Goal: Task Accomplishment & Management: Manage account settings

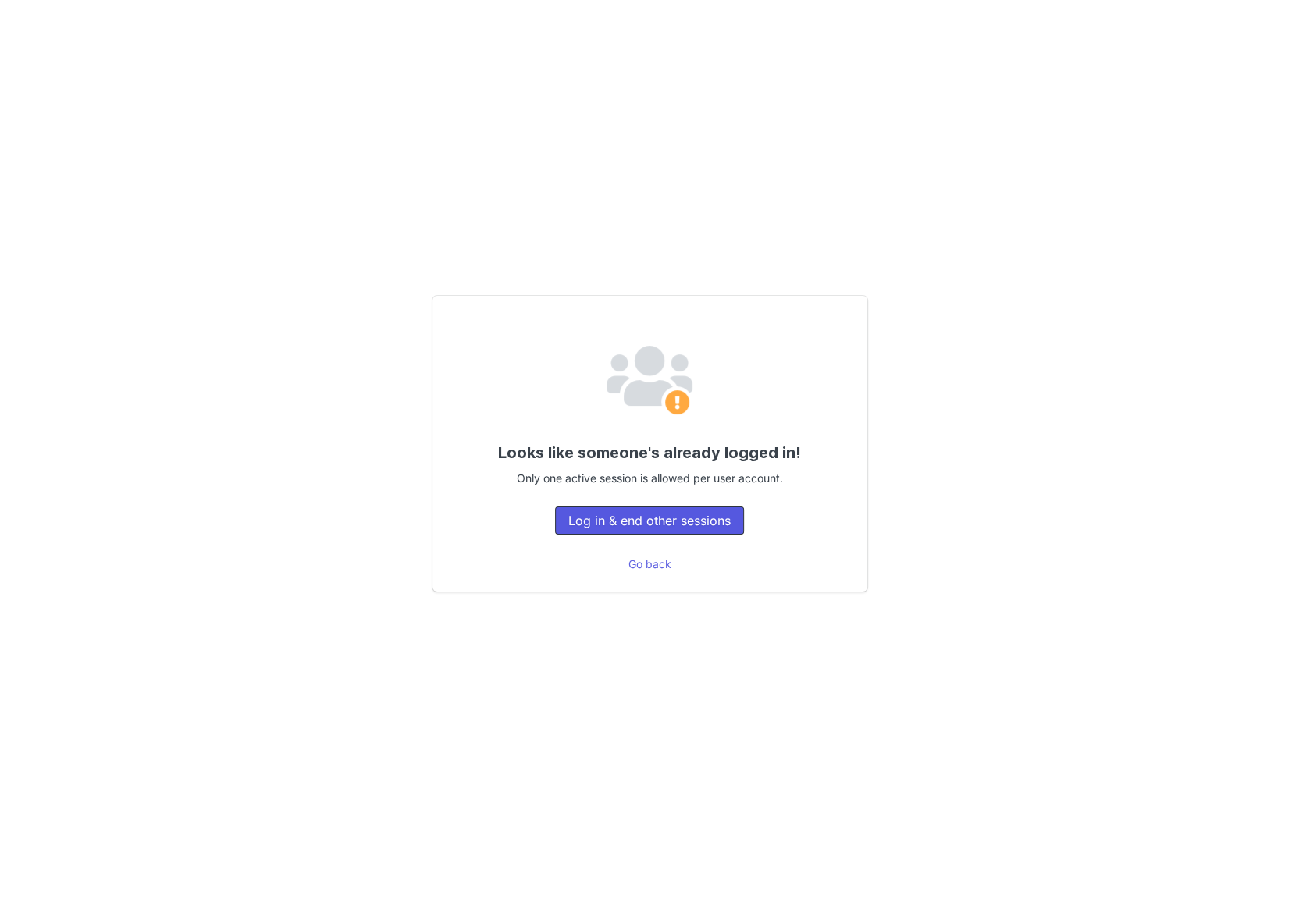
click at [662, 515] on button "Log in & end other sessions" at bounding box center [649, 520] width 189 height 28
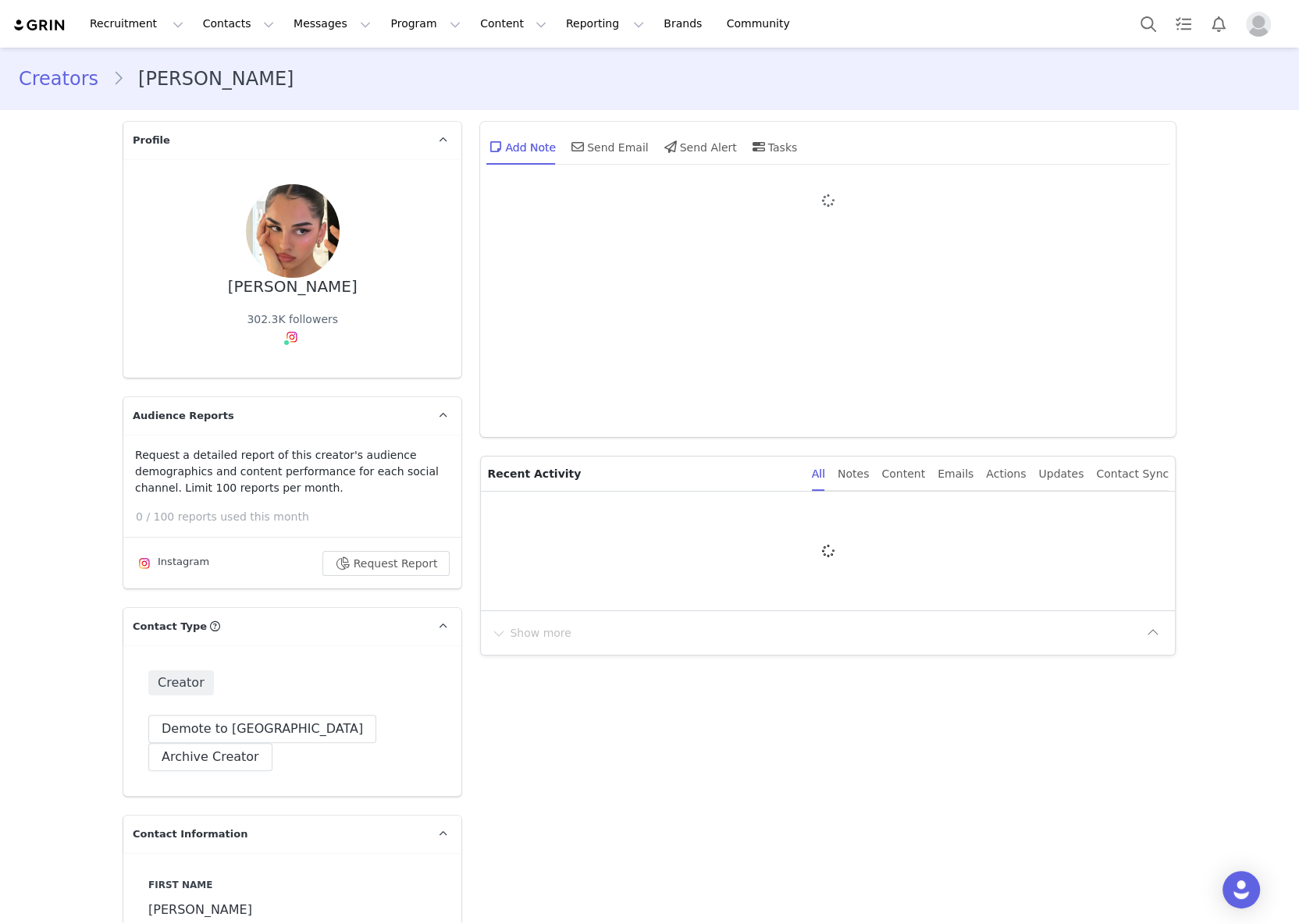
type input "+1 (United States)"
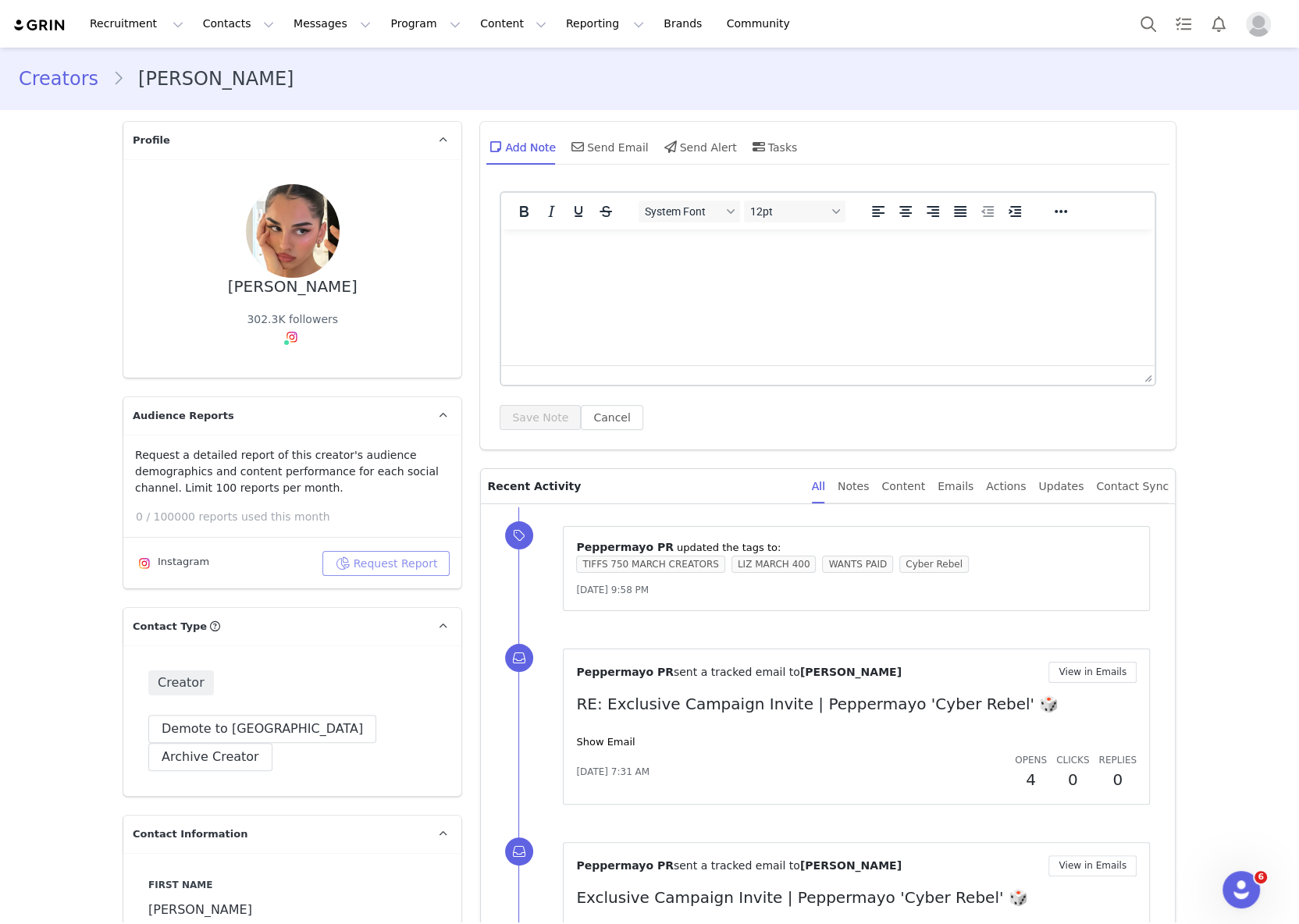
click at [406, 562] on button "Request Report" at bounding box center [386, 563] width 128 height 25
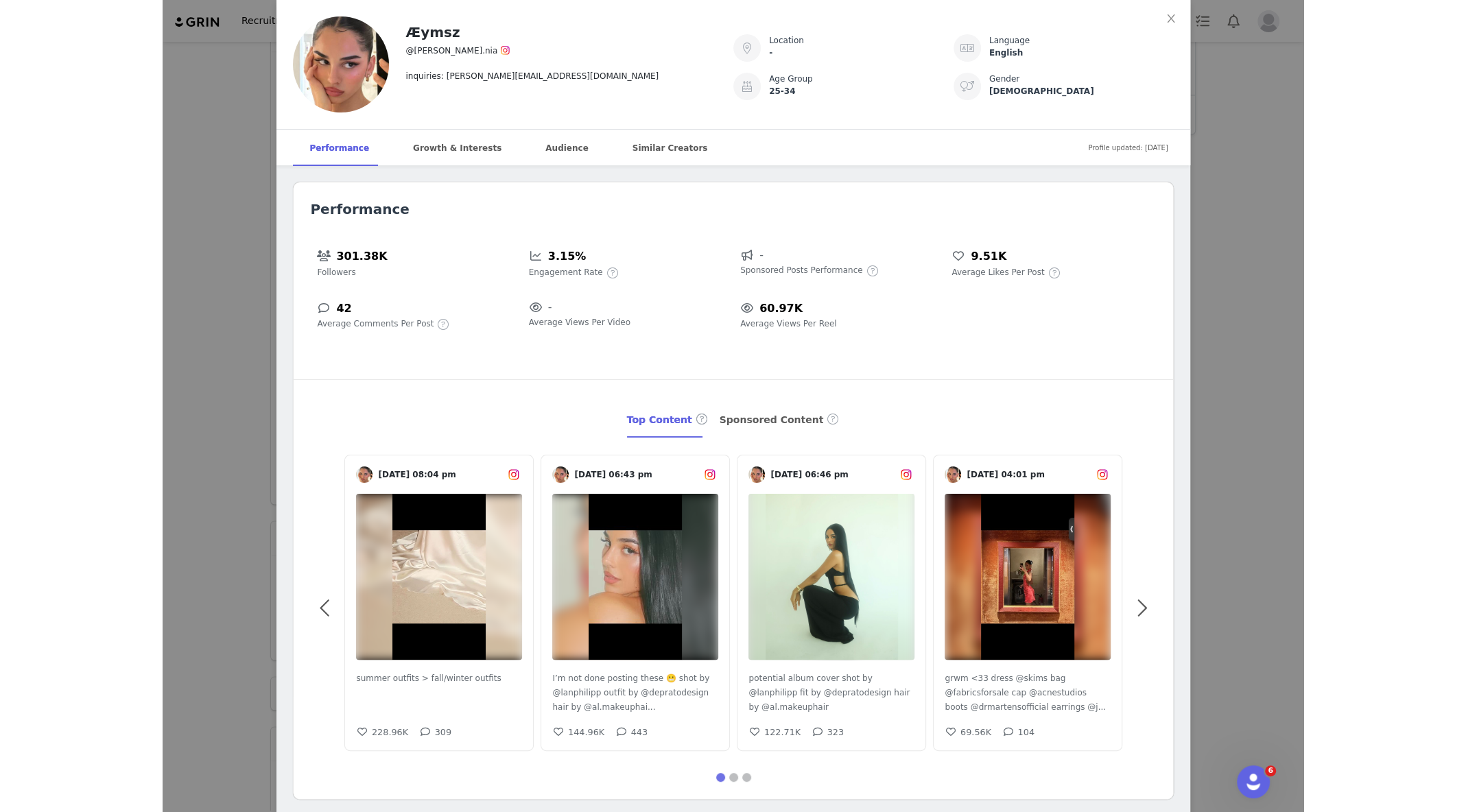
scroll to position [1849, 0]
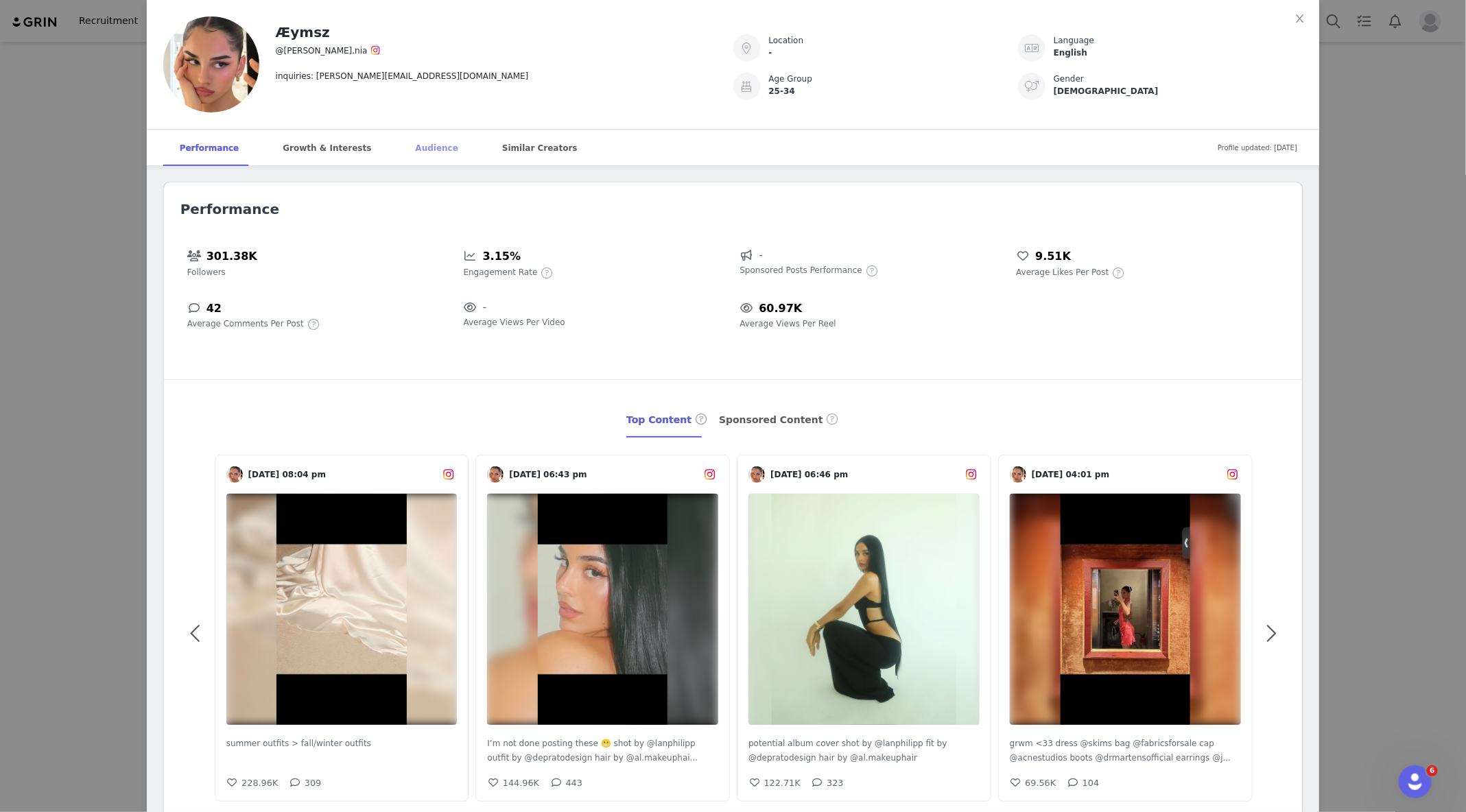
click at [427, 136] on div "Audience" at bounding box center [437, 148] width 75 height 37
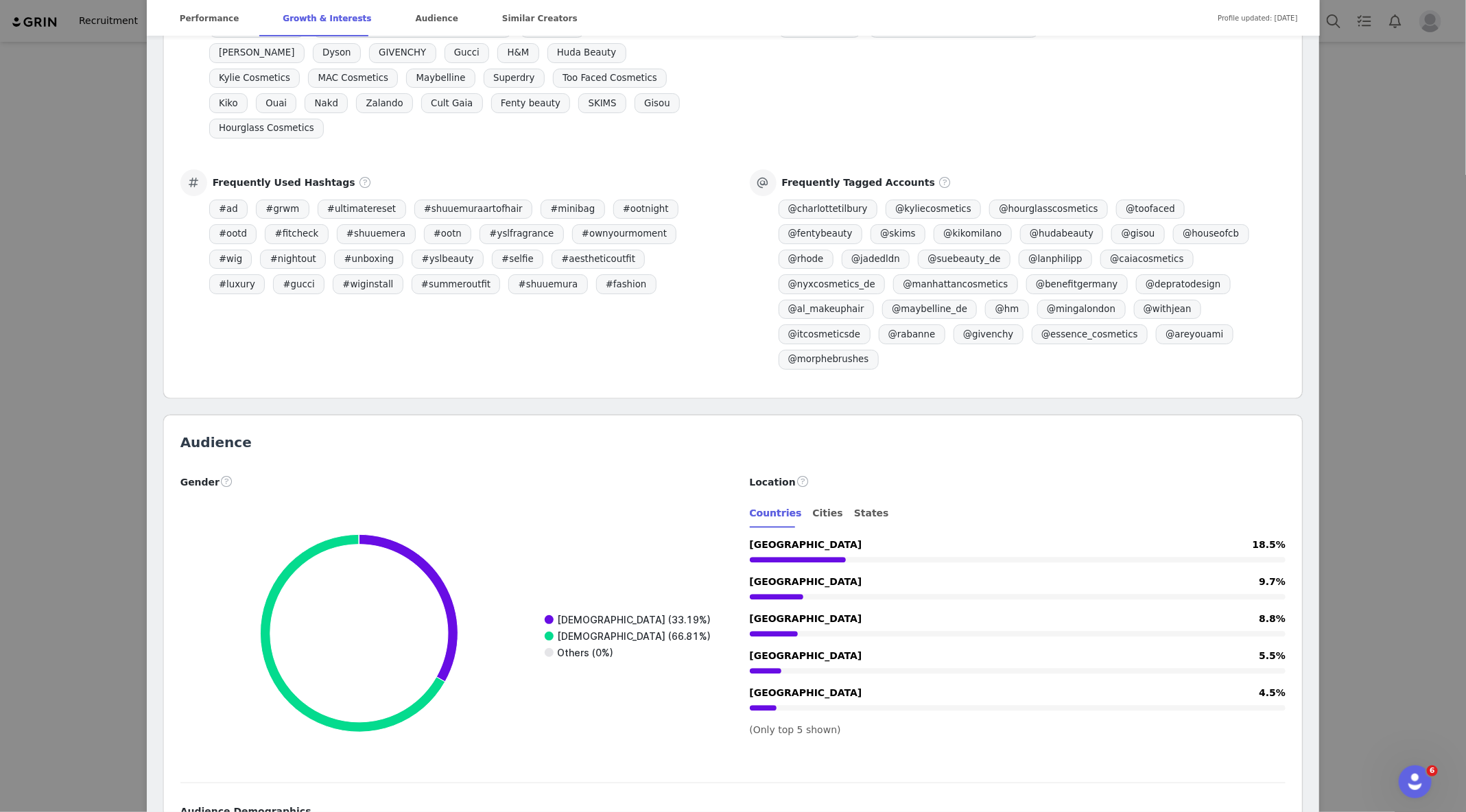
scroll to position [1204, 0]
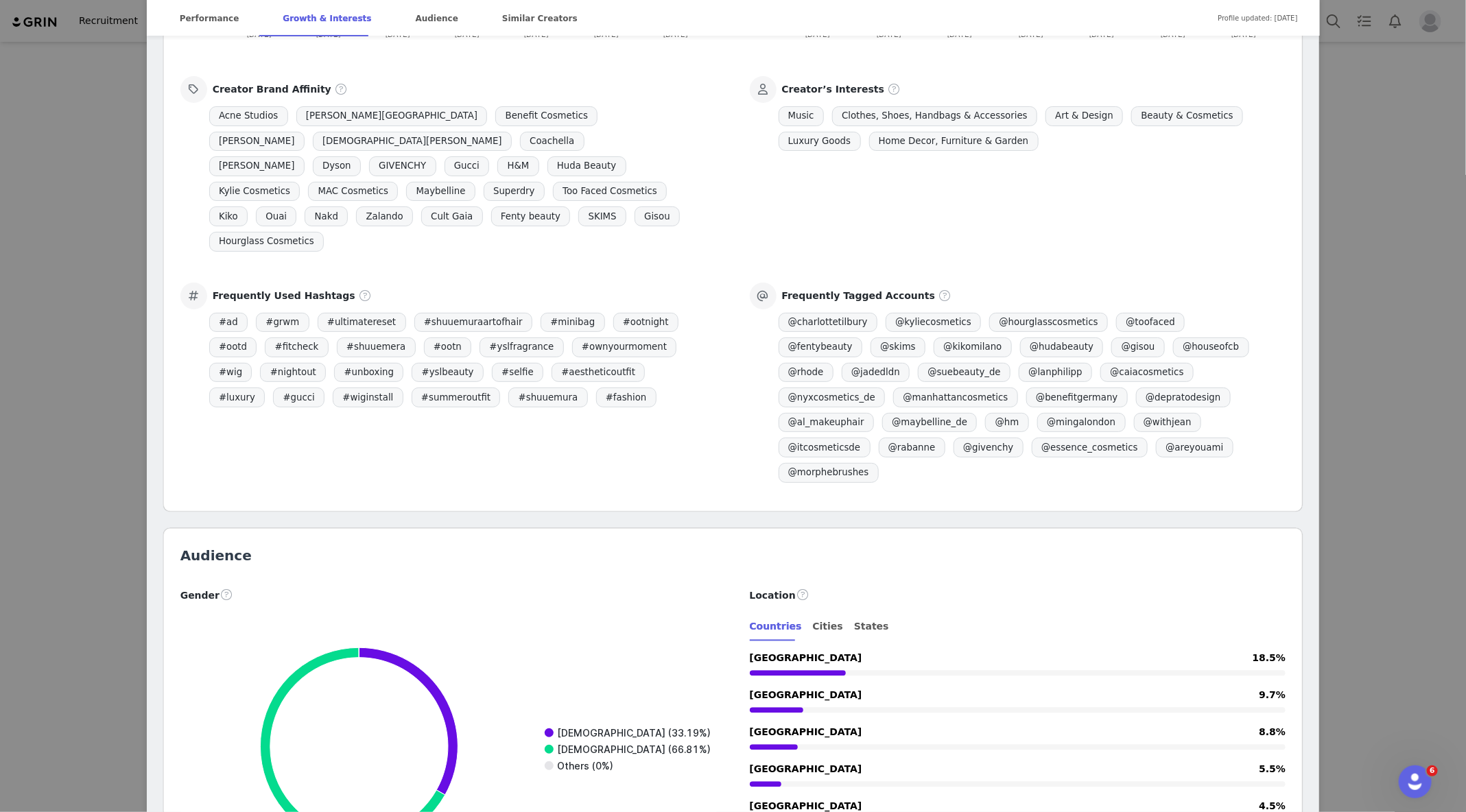
click at [1141, 205] on div "Æymsz @emilia.nia inquiries: emilia@sprouts.de Location - Language English Age …" at bounding box center [733, 406] width 1466 height 812
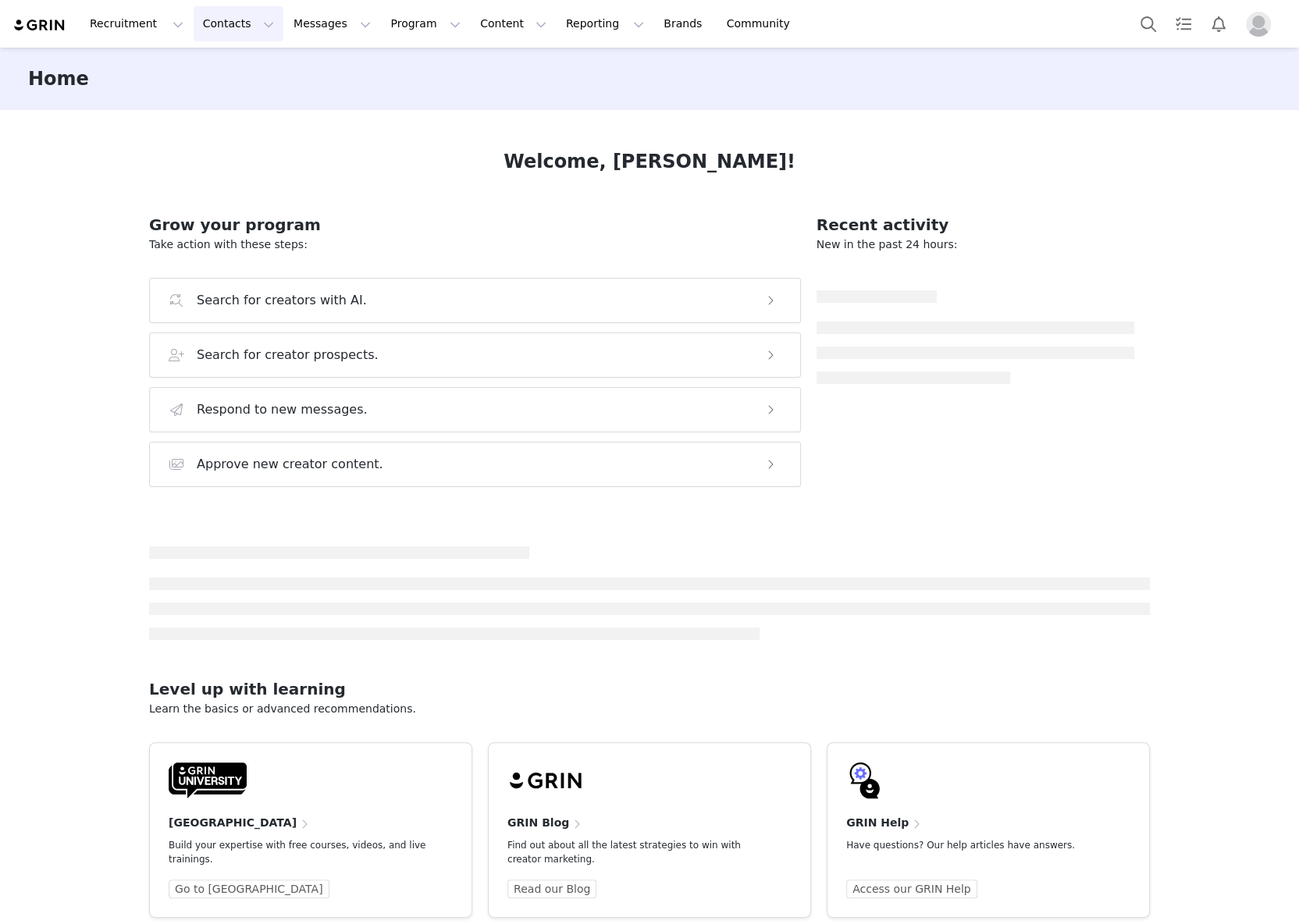
click at [232, 18] on button "Contacts Contacts" at bounding box center [238, 24] width 89 height 35
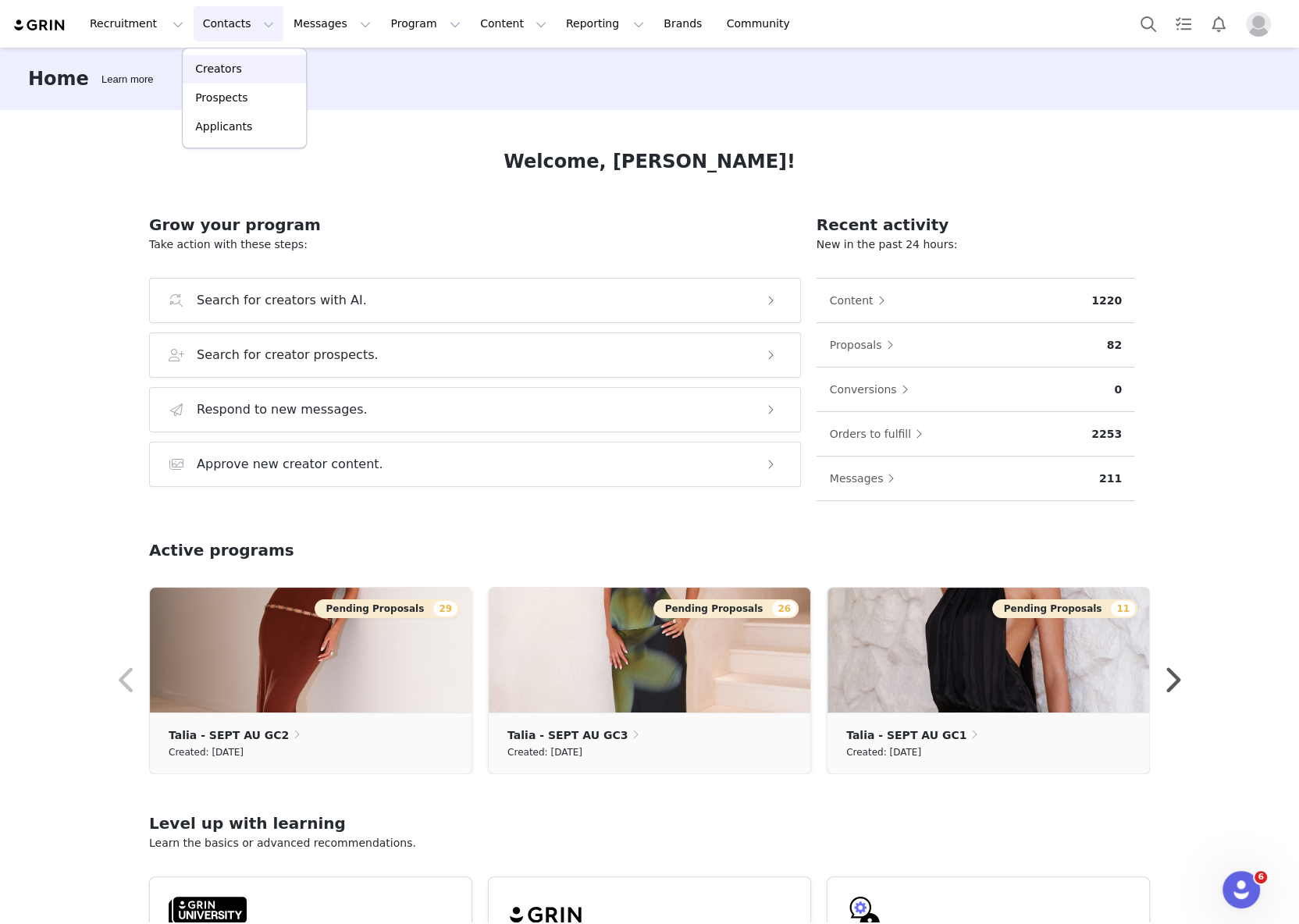
click at [227, 63] on p "Creators" at bounding box center [218, 69] width 47 height 16
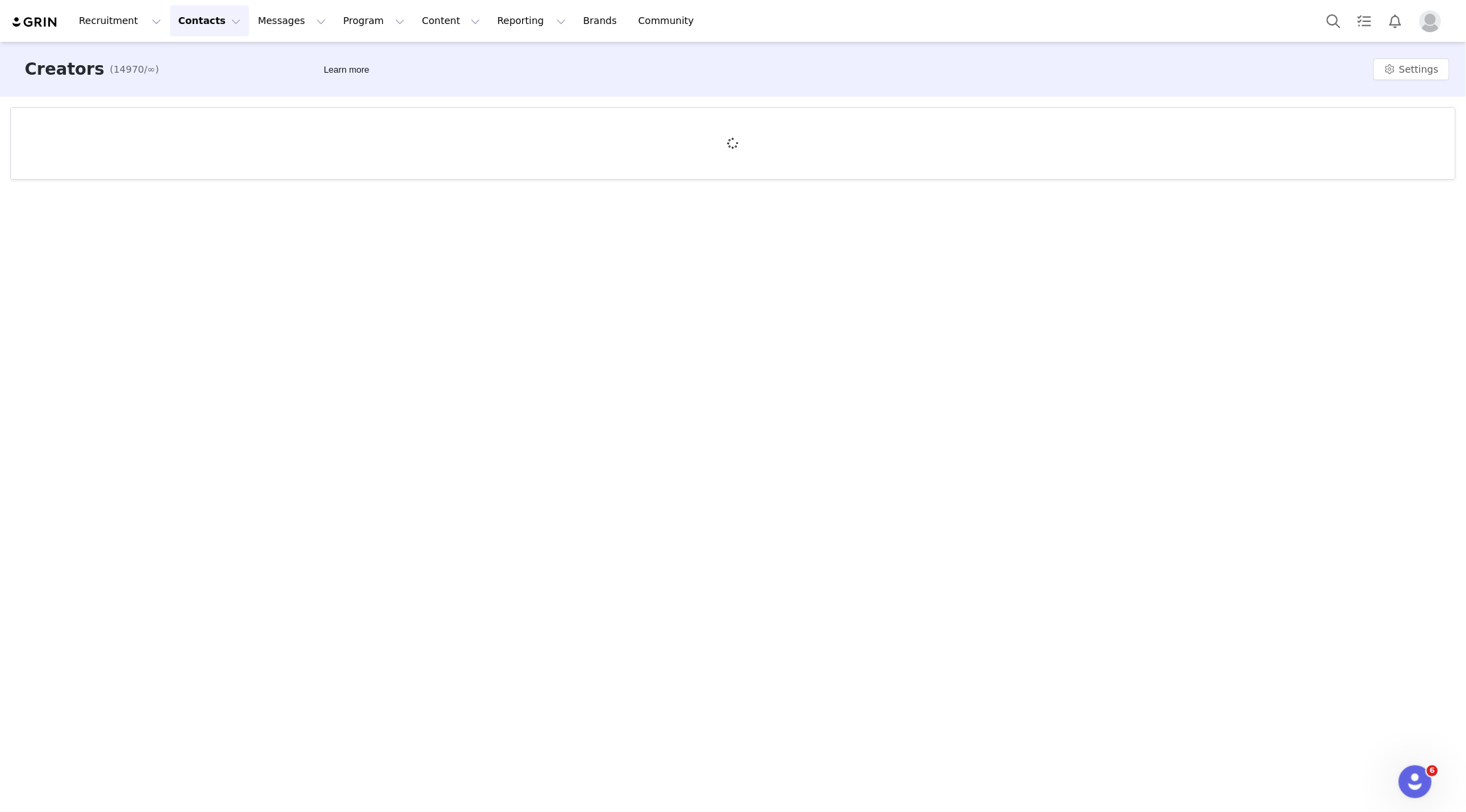
click at [130, 66] on span "(14970/∞)" at bounding box center [135, 70] width 50 height 14
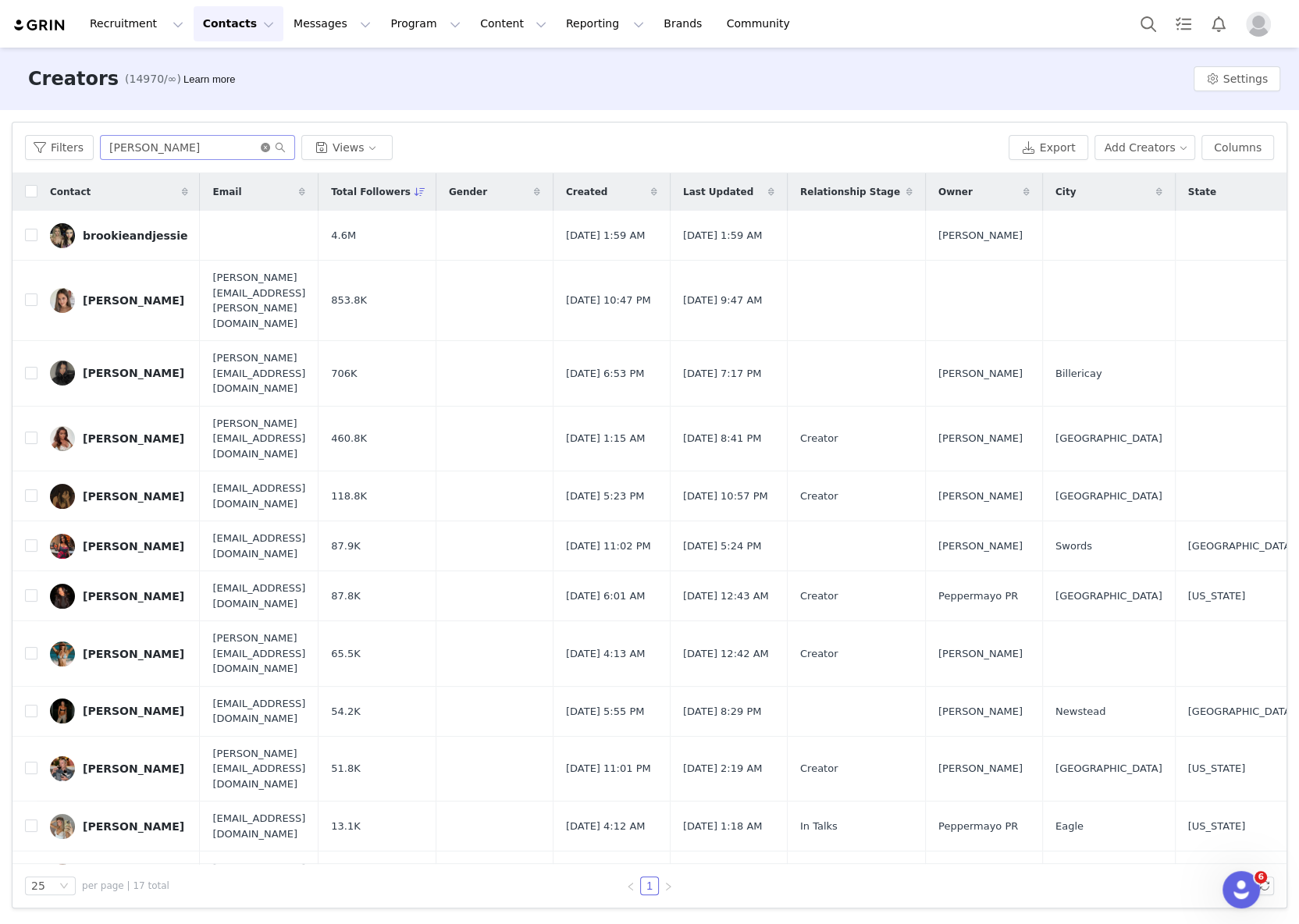
click at [265, 146] on icon "icon: close-circle" at bounding box center [266, 147] width 9 height 9
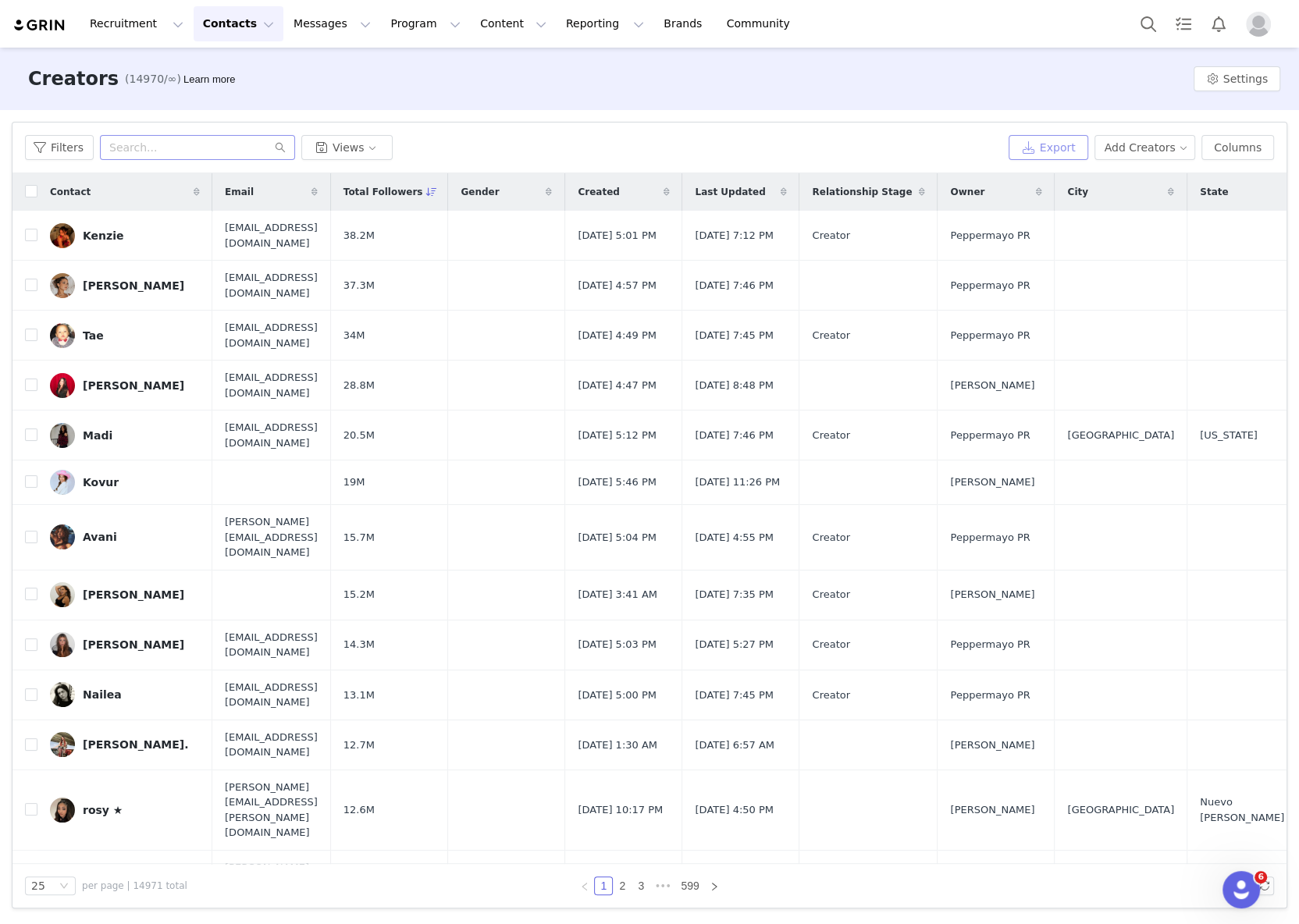
click at [1057, 141] on button "Export" at bounding box center [1048, 147] width 79 height 25
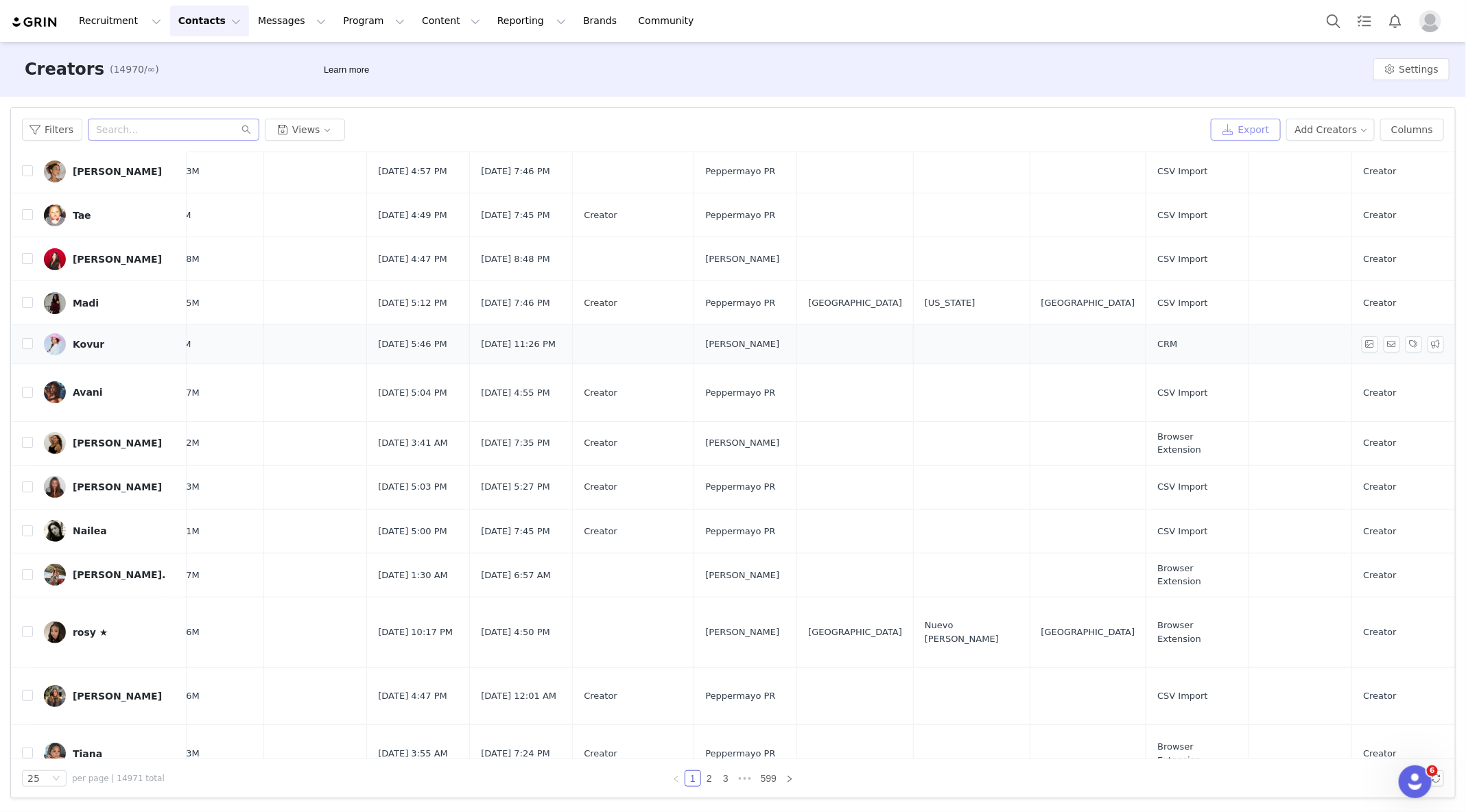
scroll to position [0, 167]
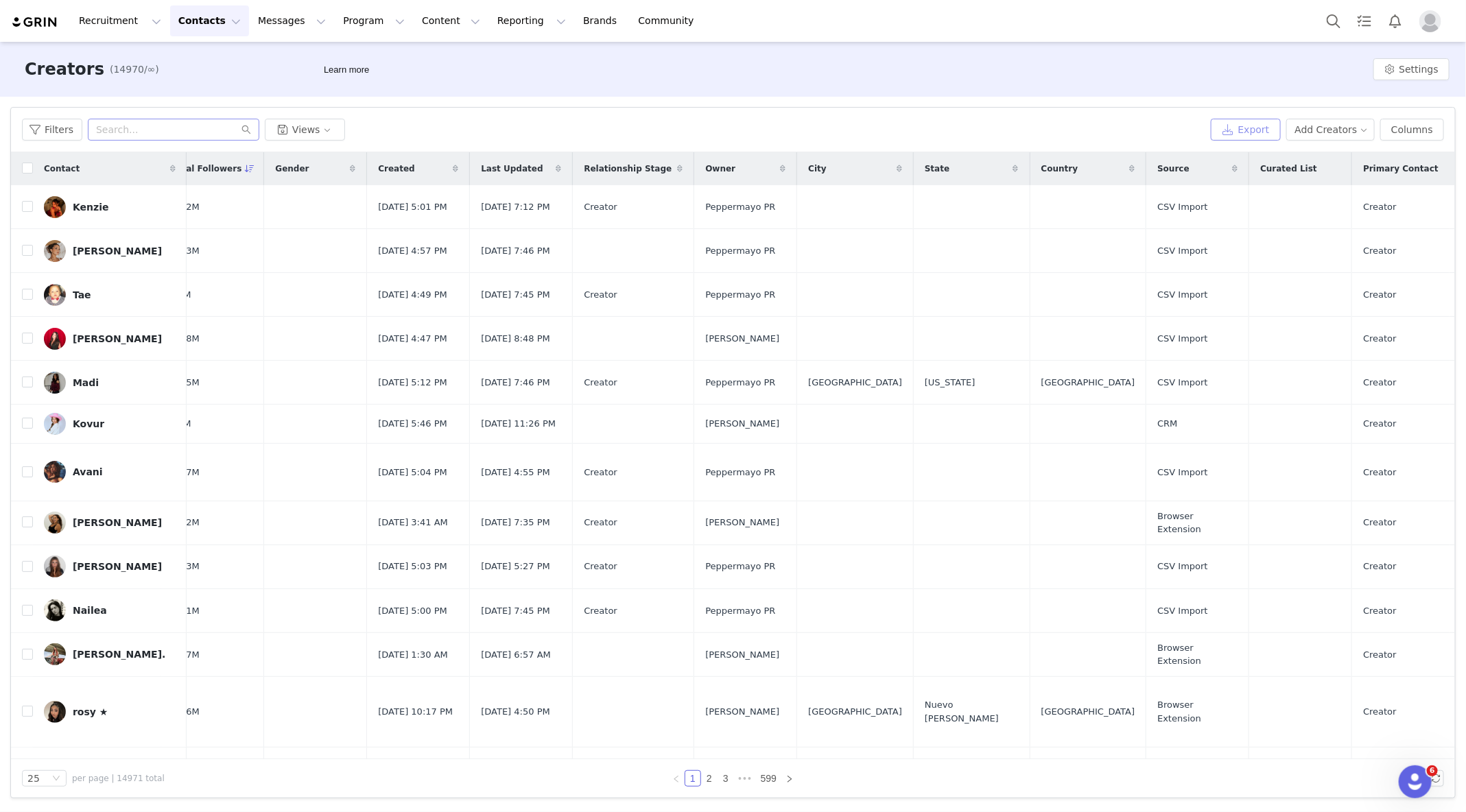
click at [1141, 130] on button "Export" at bounding box center [1245, 129] width 70 height 22
click at [1141, 21] on button "Notifications" at bounding box center [1395, 21] width 30 height 30
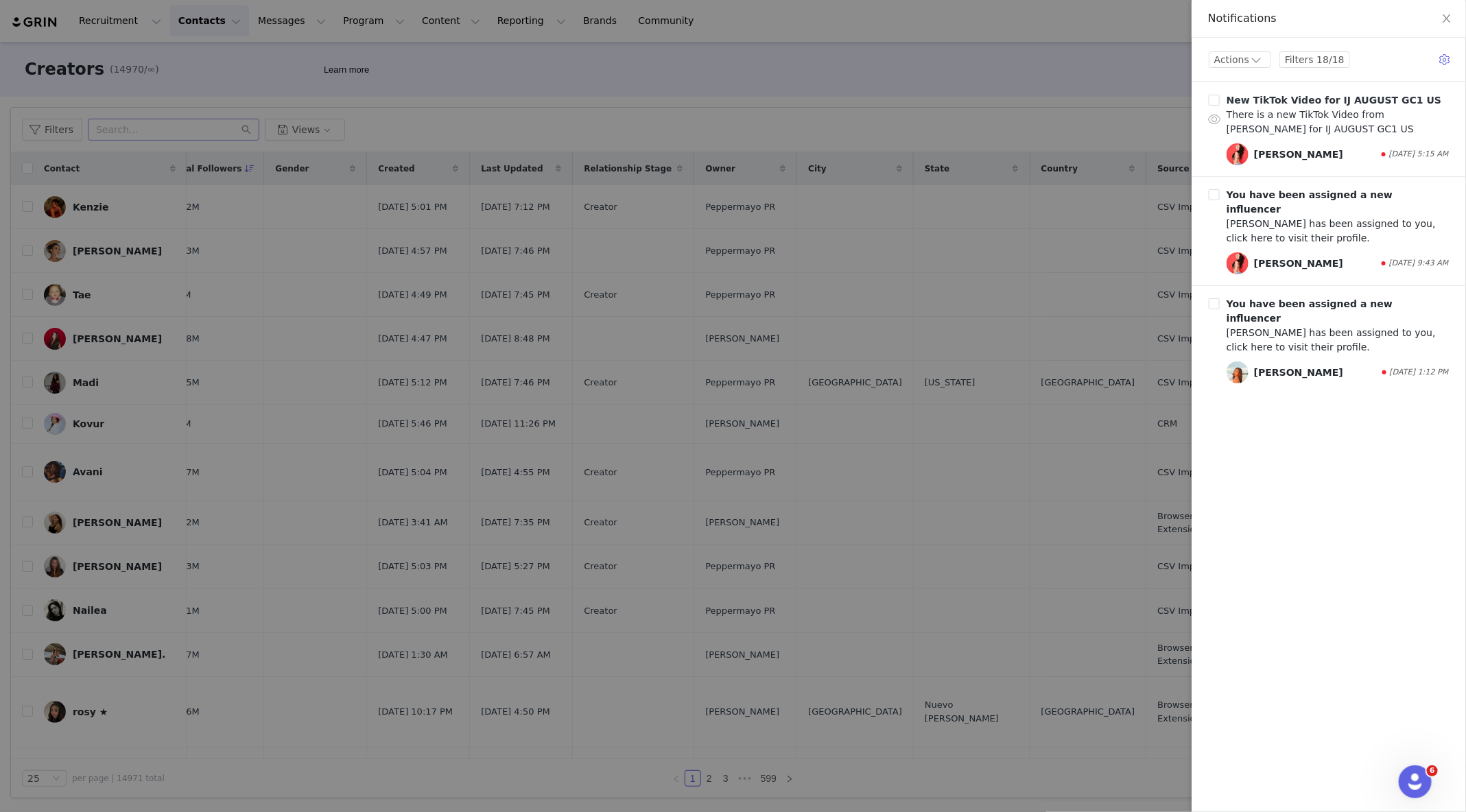
click at [1141, 100] on b "New TikTok Video for IJ AUGUST GC1 US" at bounding box center [1334, 100] width 215 height 11
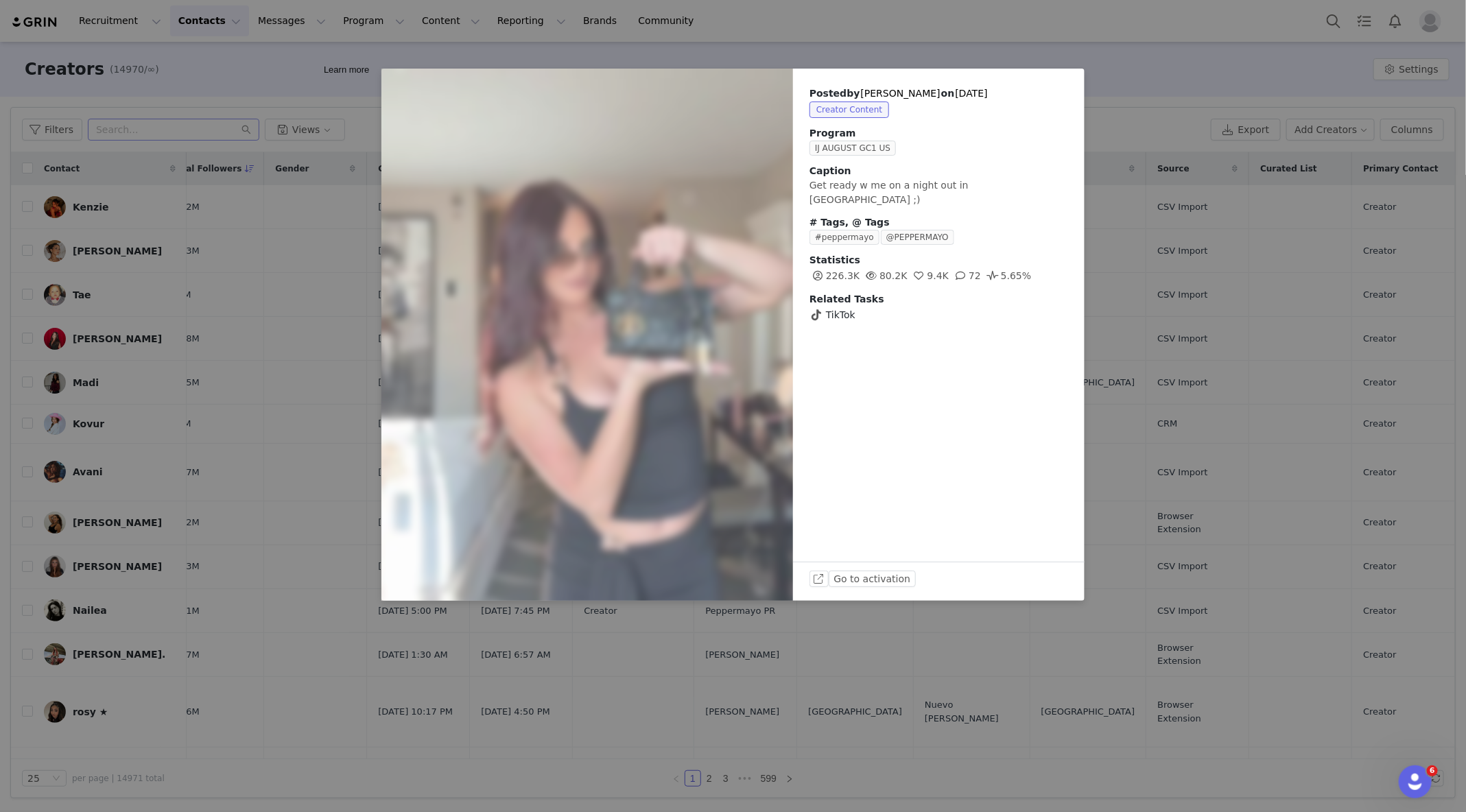
click at [1141, 104] on div "Posted by Maycee Steele on Aug 27, 2025 Creator Content Program IJ AUGUST GC1 U…" at bounding box center [733, 406] width 1466 height 812
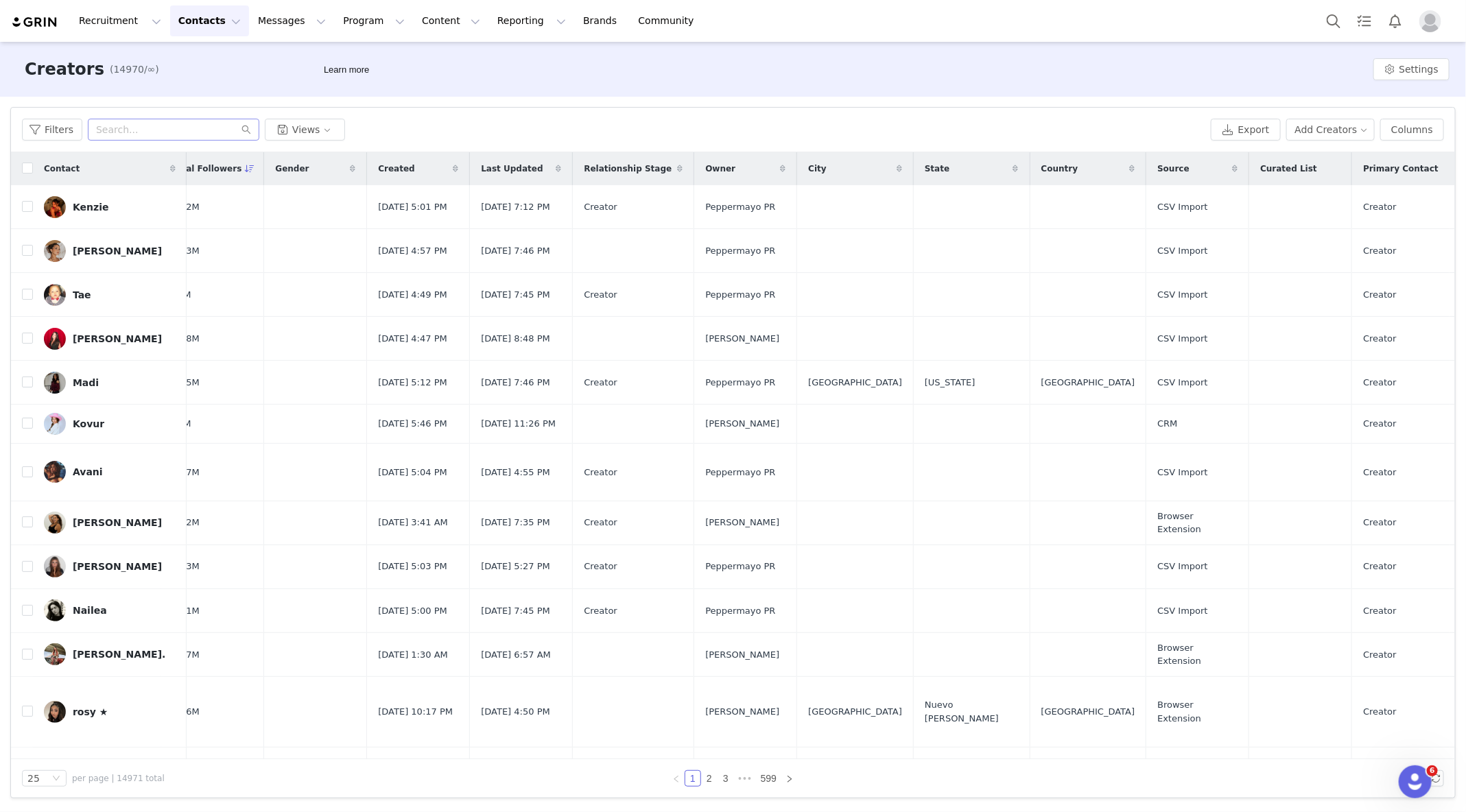
click at [1141, 20] on img "Profile" at bounding box center [1430, 21] width 22 height 22
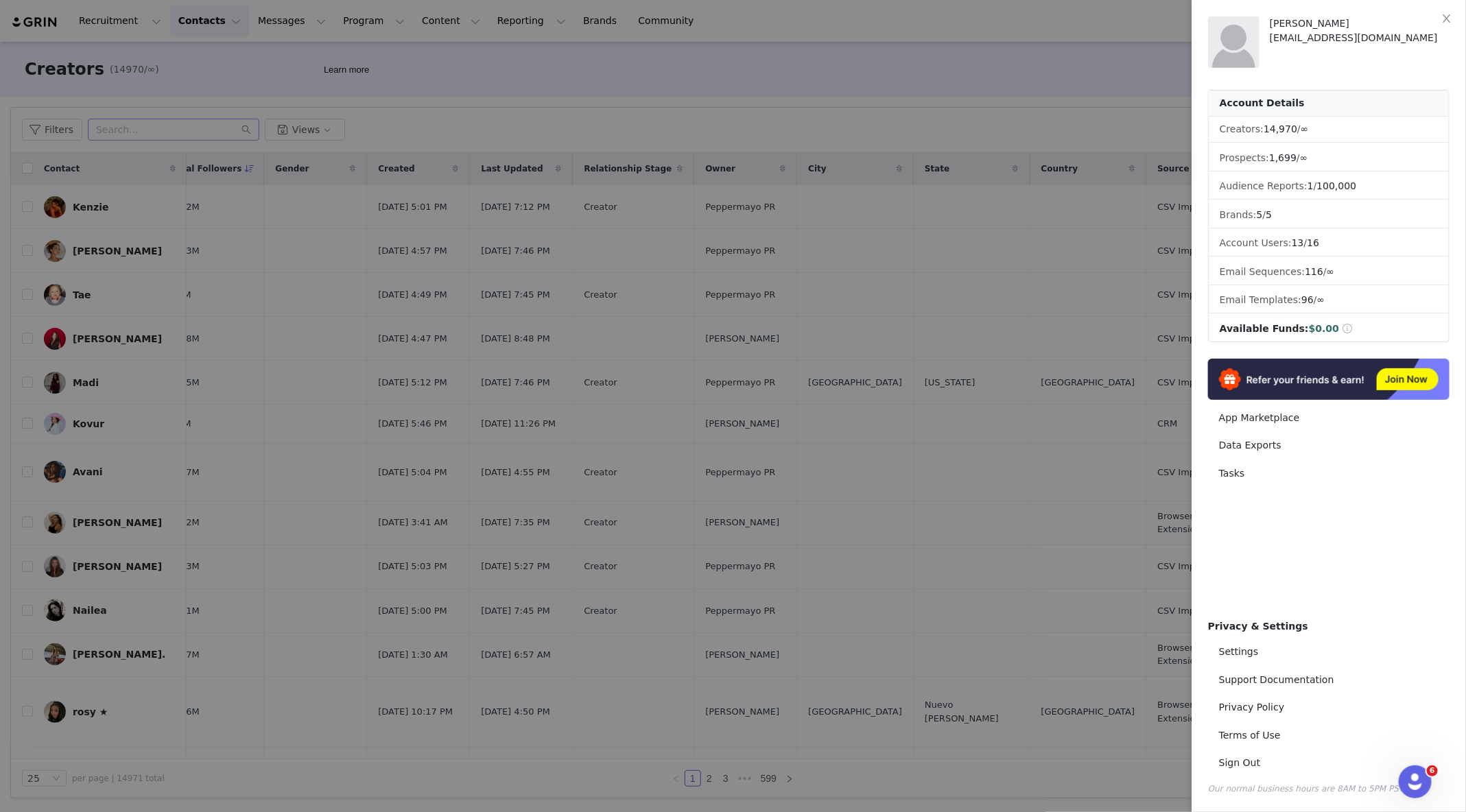
click at [1109, 488] on div at bounding box center [733, 406] width 1466 height 812
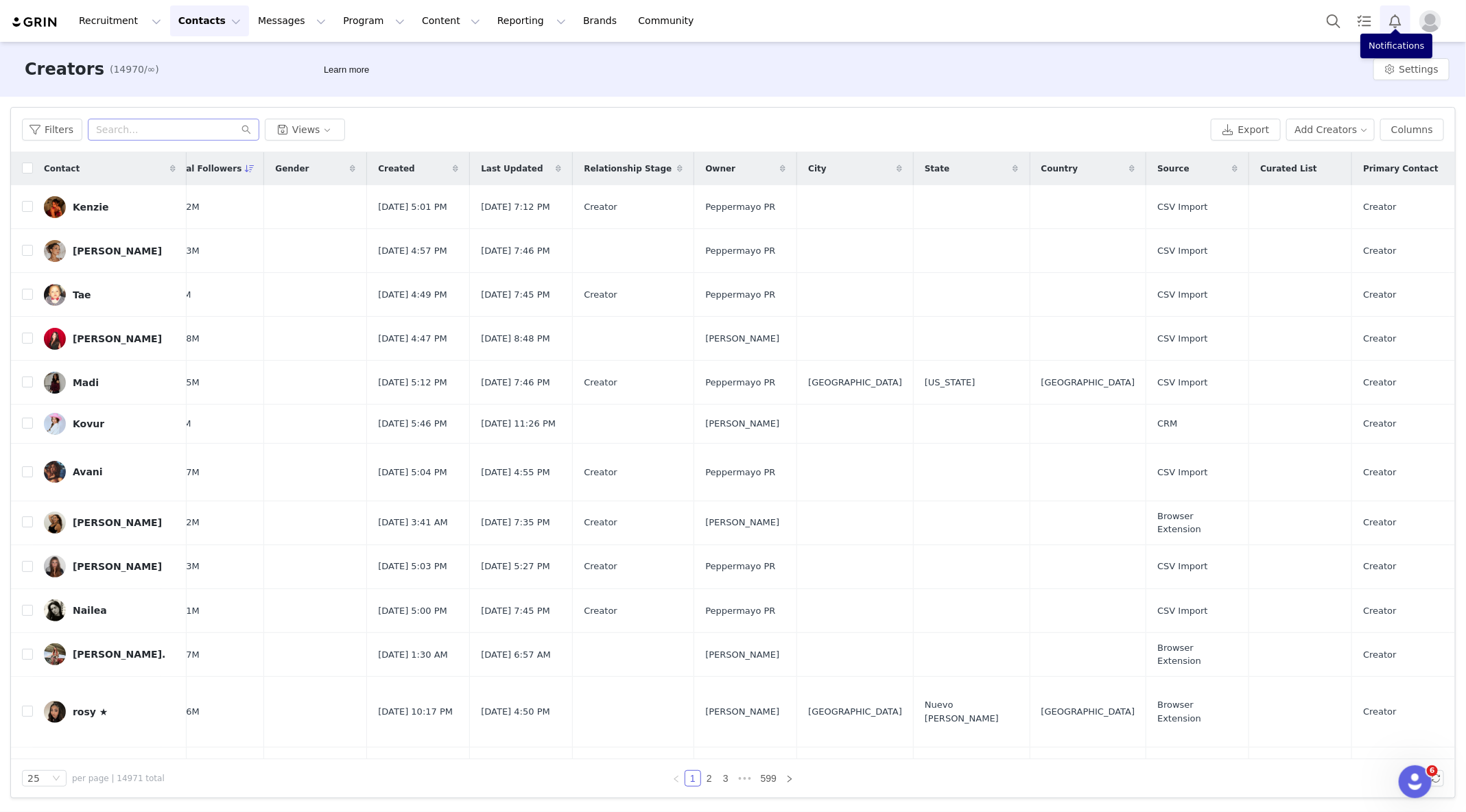
click at [1141, 24] on button "Notifications" at bounding box center [1395, 21] width 30 height 30
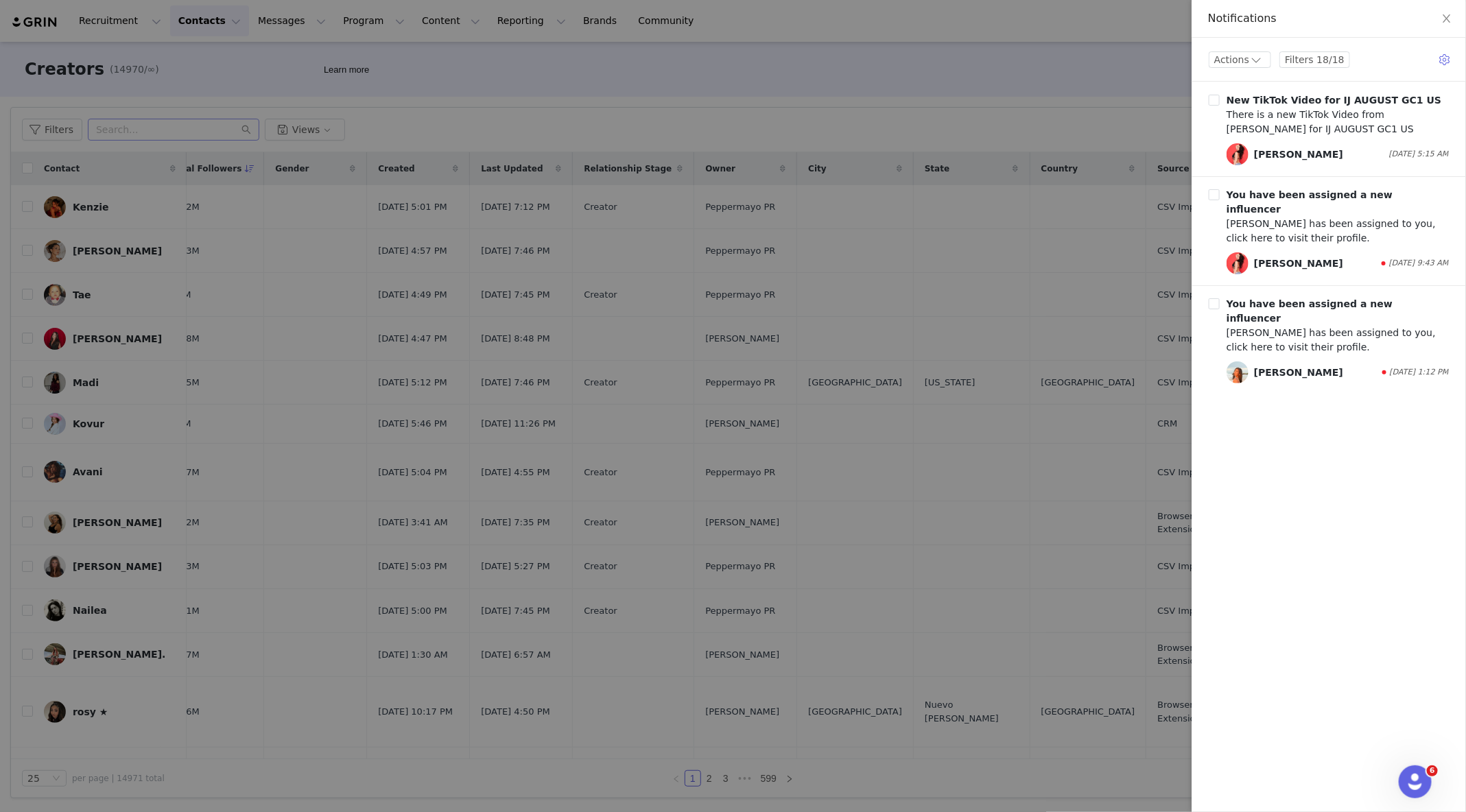
click at [1052, 264] on div at bounding box center [733, 406] width 1466 height 812
